Goal: Task Accomplishment & Management: Manage account settings

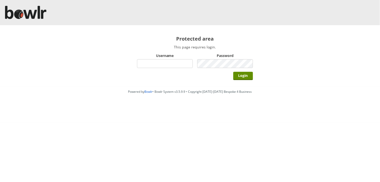
type input "hornseaindoorbowlsclub"
click at [234, 72] on input "Login" at bounding box center [244, 76] width 20 height 8
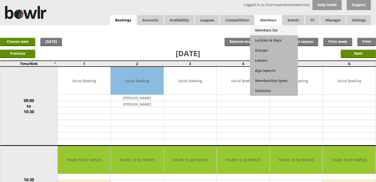
click at [272, 29] on link "Members list" at bounding box center [274, 30] width 48 height 10
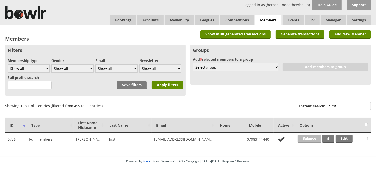
type input "hirst"
click at [309, 137] on link "Balance" at bounding box center [309, 139] width 23 height 8
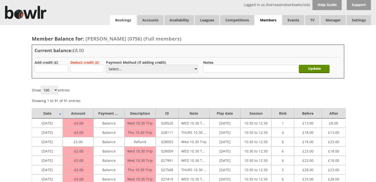
click at [118, 22] on link "Bookings" at bounding box center [123, 20] width 26 height 10
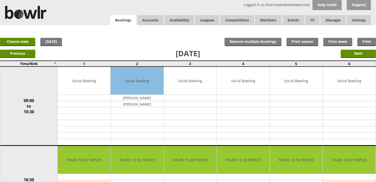
click at [119, 22] on link "Bookings" at bounding box center [123, 20] width 26 height 10
click at [52, 42] on link "Today" at bounding box center [51, 42] width 22 height 8
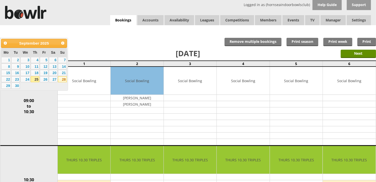
click at [62, 80] on link "28" at bounding box center [62, 79] width 9 height 6
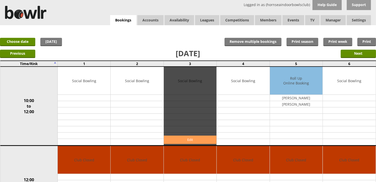
click at [188, 138] on link "Edit" at bounding box center [190, 140] width 53 height 8
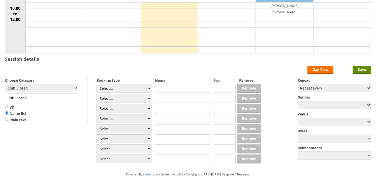
scroll to position [84, 0]
click at [31, 84] on div "Choose Category Club Closed Singles League Triples League Pairs League Friendly…" at bounding box center [46, 100] width 82 height 47
click at [32, 86] on select "Club Closed Singles League Triples League Pairs League Friendly Social Bowling …" at bounding box center [41, 88] width 73 height 8
select select "132"
click at [5, 84] on select "Club Closed Singles League Triples League Pairs League Friendly Social Bowling …" at bounding box center [41, 88] width 73 height 8
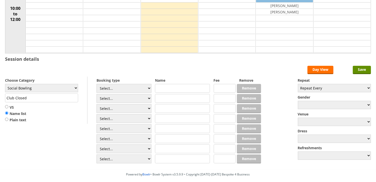
type input "Social Bowling"
click at [115, 88] on select "Select... Club Competition (Member) Club Competition (Visitor) National (Member…" at bounding box center [124, 88] width 55 height 9
select select "1_50"
click at [97, 84] on select "Select... Club Competition (Member) Club Competition (Visitor) National (Member…" at bounding box center [124, 88] width 55 height 9
type input "5.0000"
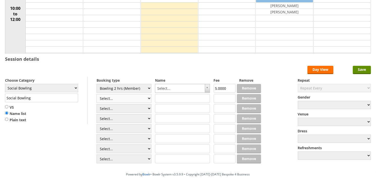
click at [117, 97] on select "Select... Club Competition (Member) Club Competition (Visitor) National (Member…" at bounding box center [124, 98] width 55 height 9
select select "1_50"
click at [97, 94] on select "Select... Club Competition (Member) Club Competition (Visitor) National (Member…" at bounding box center [124, 98] width 55 height 9
type input "5.0000"
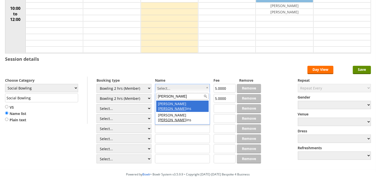
type input "dobb"
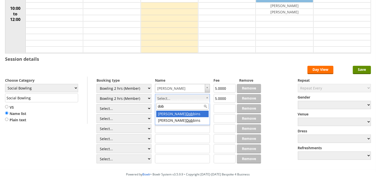
type input "dobb"
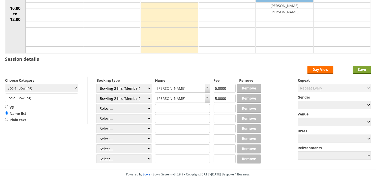
click at [358, 71] on input "Save" at bounding box center [362, 70] width 18 height 8
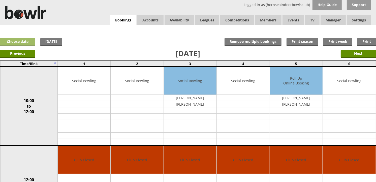
click at [20, 46] on link "Choose date" at bounding box center [17, 42] width 35 height 8
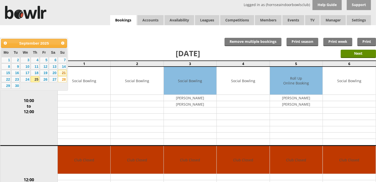
click at [65, 74] on link "21" at bounding box center [62, 73] width 9 height 6
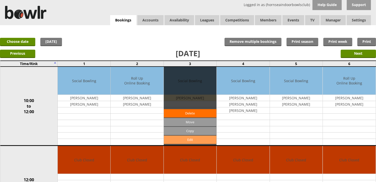
click at [202, 141] on link "Edit" at bounding box center [190, 140] width 53 height 8
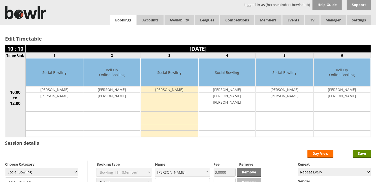
click at [124, 23] on link "Bookings" at bounding box center [123, 20] width 26 height 10
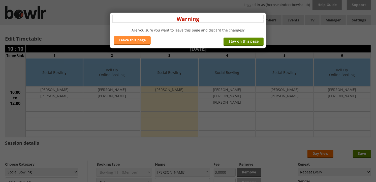
click at [139, 42] on link "Leave this page" at bounding box center [132, 40] width 37 height 8
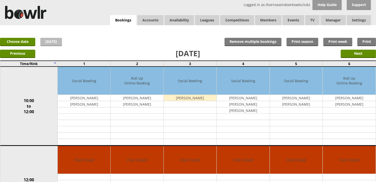
click at [53, 38] on link "[DATE]" at bounding box center [51, 42] width 22 height 8
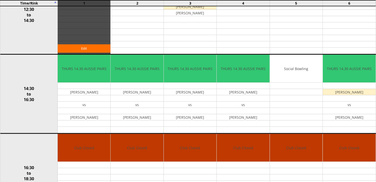
scroll to position [252, 0]
